Goal: Find specific page/section

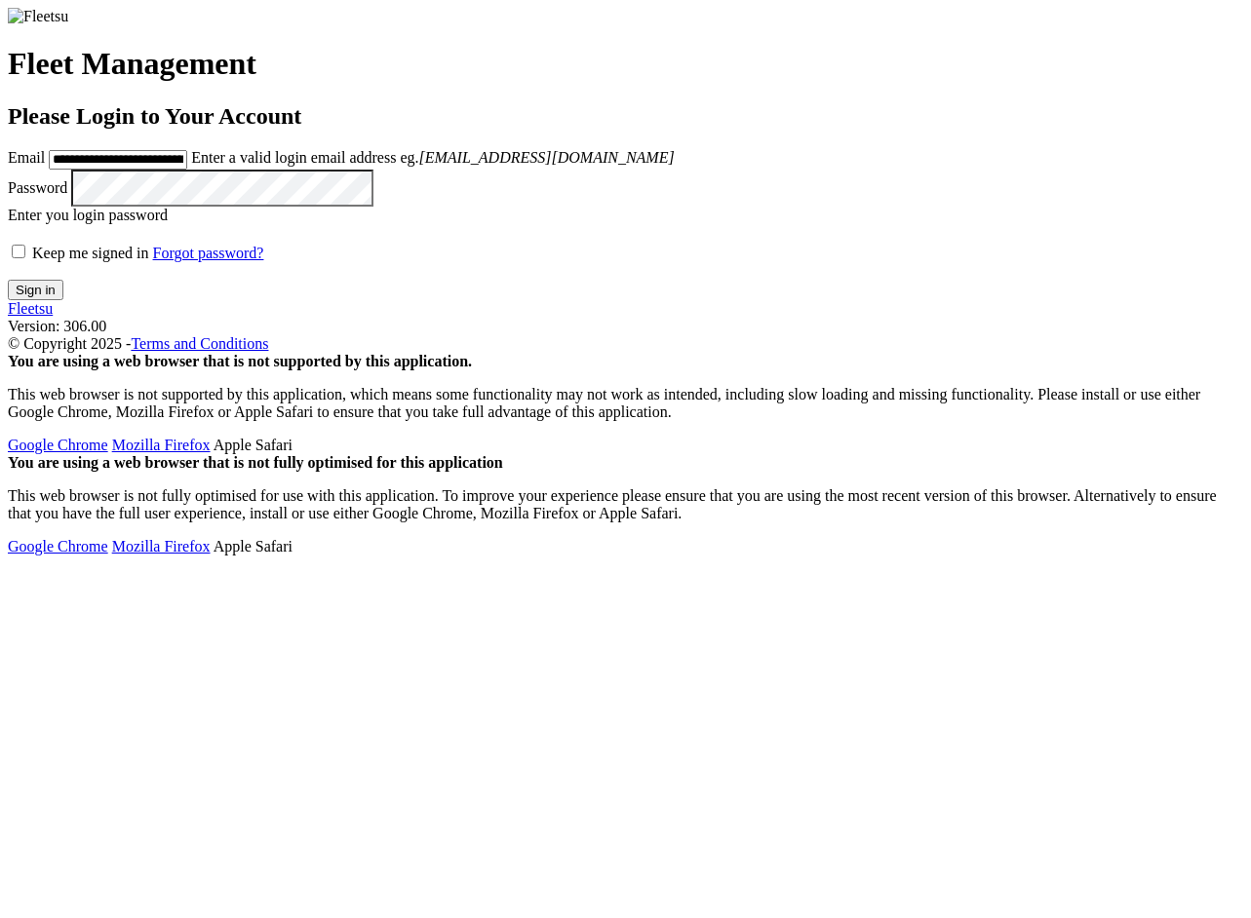
click at [63, 300] on button "Sign in" at bounding box center [36, 290] width 56 height 20
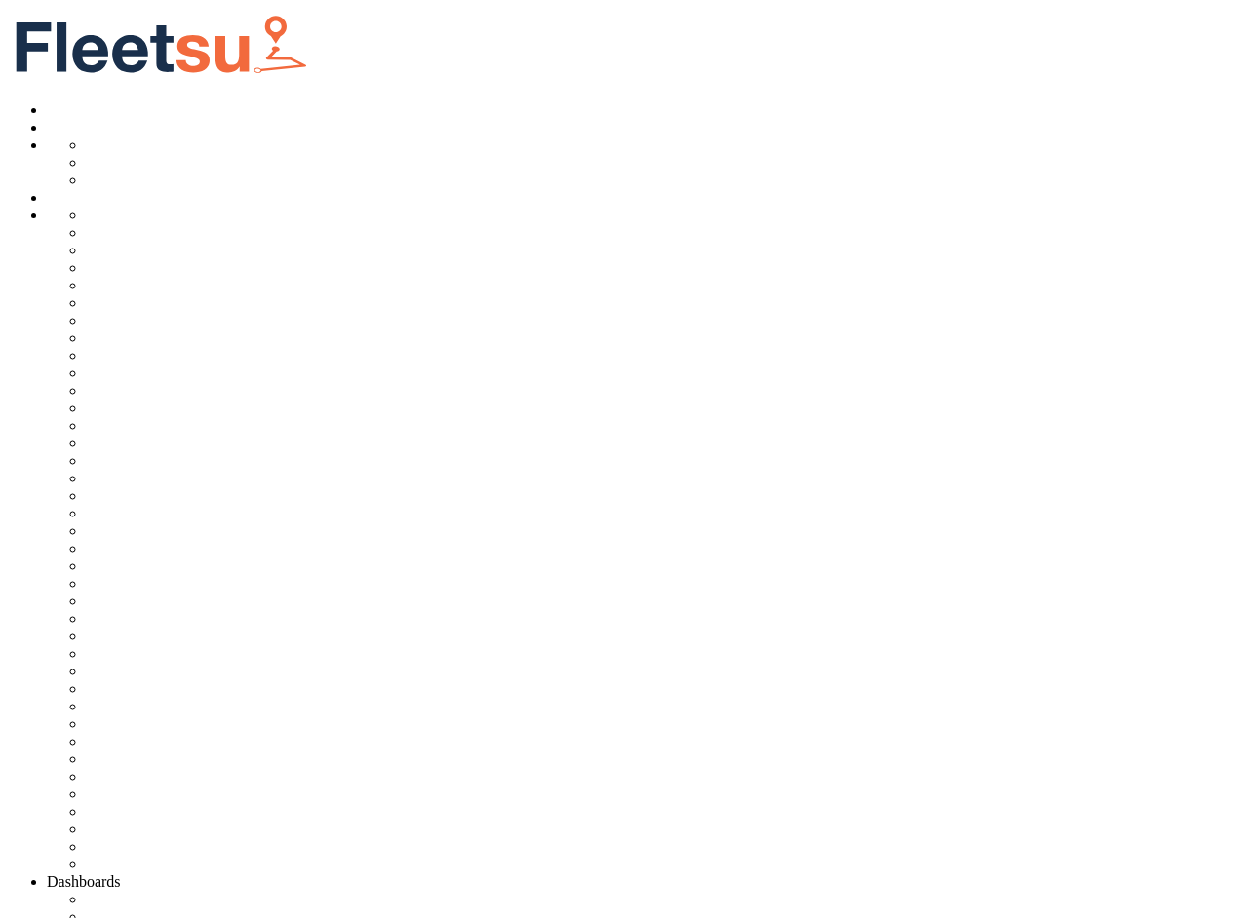
scroll to position [703, 0]
